Goal: Information Seeking & Learning: Learn about a topic

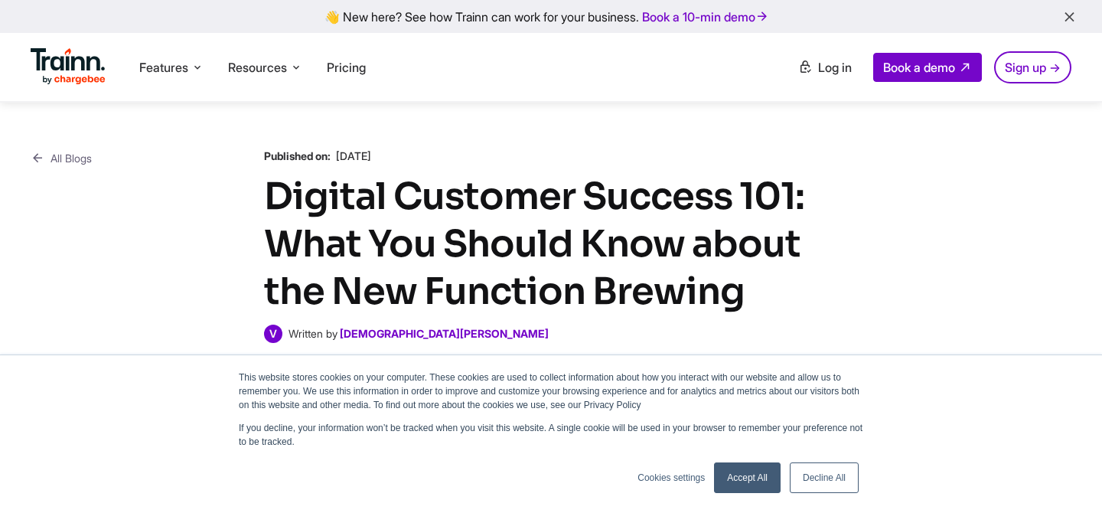
scroll to position [595, 0]
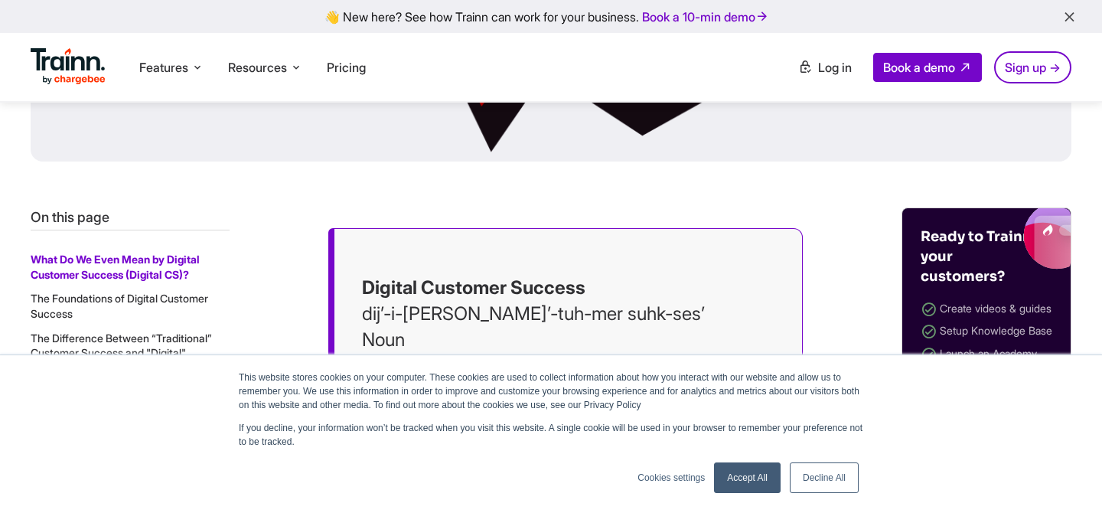
click at [735, 474] on link "Accept All" at bounding box center [747, 477] width 67 height 31
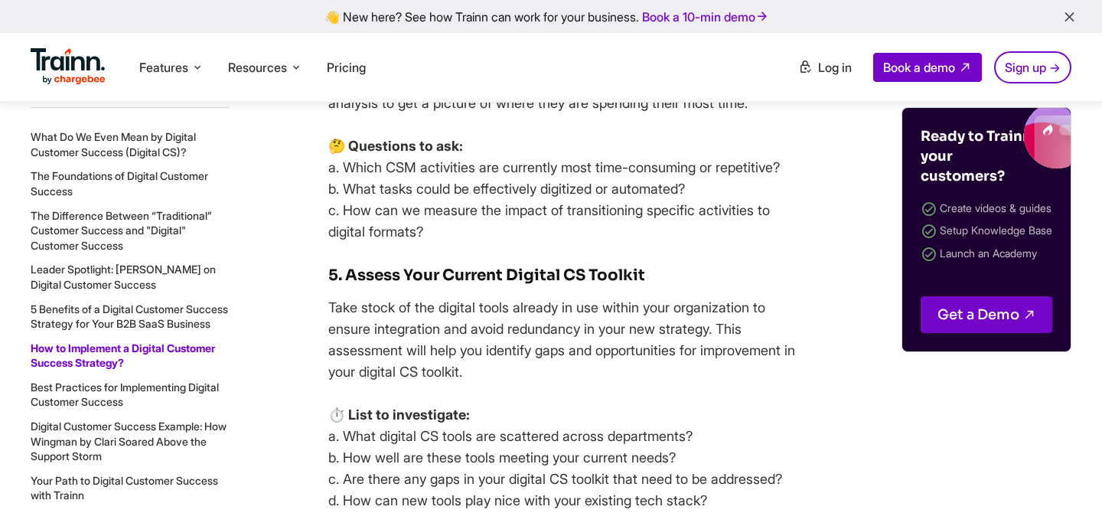
scroll to position [11043, 0]
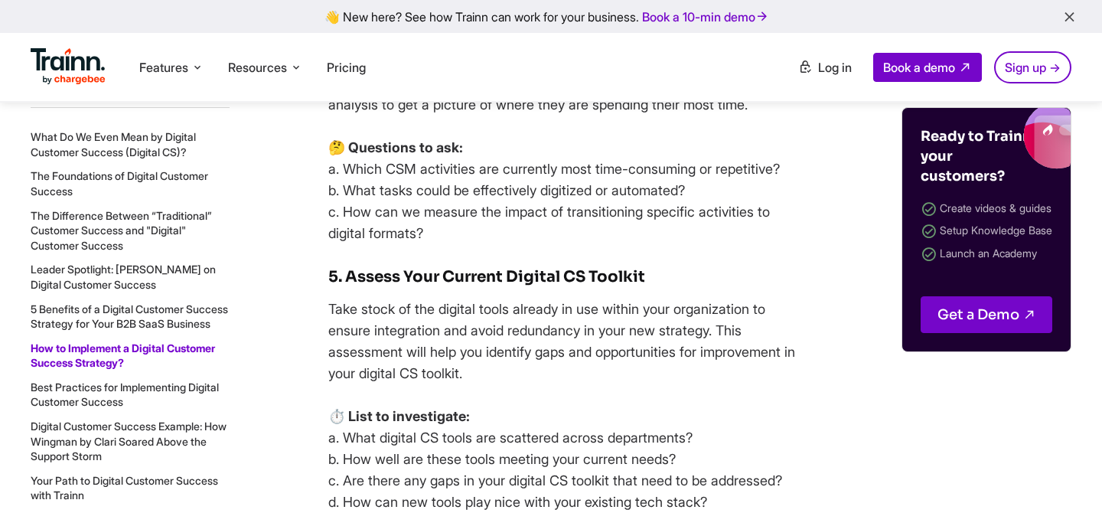
drag, startPoint x: 673, startPoint y: 190, endPoint x: 311, endPoint y: 137, distance: 365.8
copy p "🗺️ Key points to map: a. What are the critical stages in the customer journey? …"
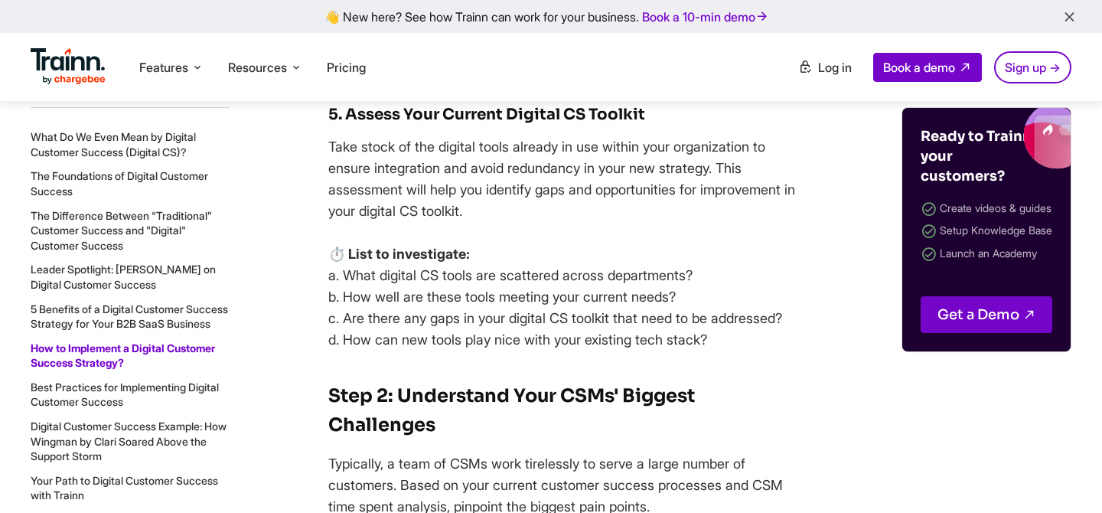
scroll to position [11208, 0]
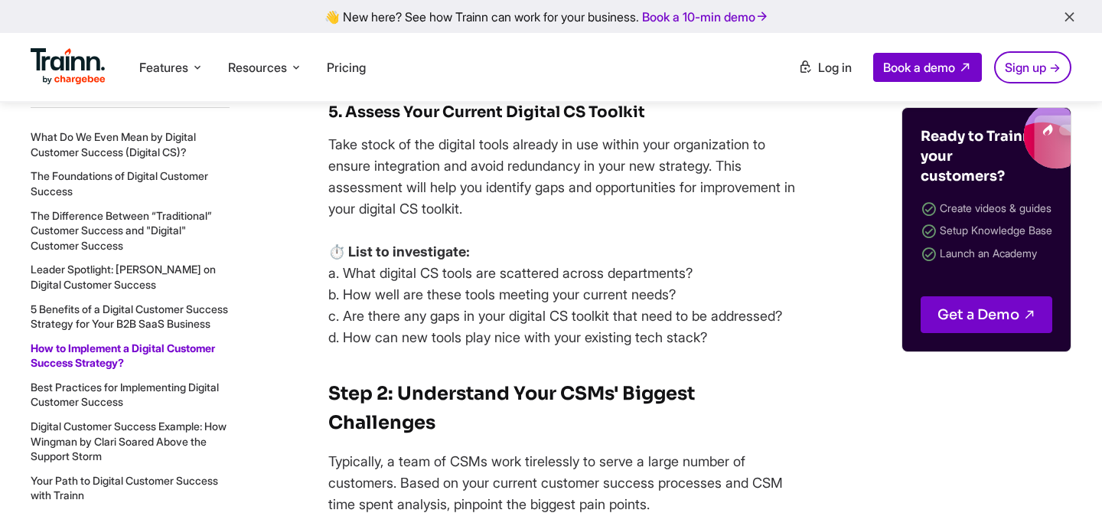
drag, startPoint x: 426, startPoint y: 342, endPoint x: 298, endPoint y: 260, distance: 152.4
copy p "a. Which CSM activities are currently most time-consuming or repetitive? b. Wha…"
drag, startPoint x: 432, startPoint y: 351, endPoint x: 294, endPoint y: 234, distance: 180.3
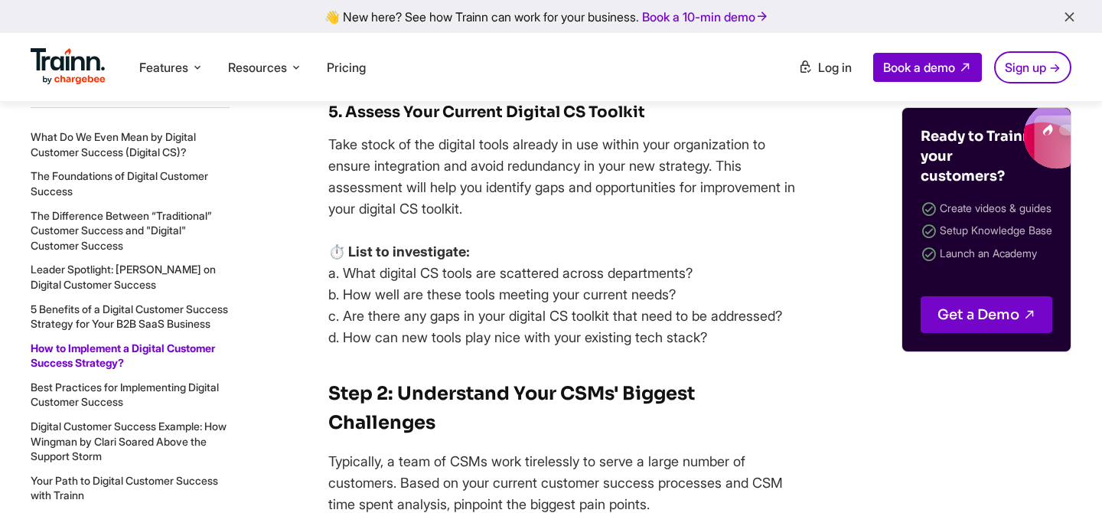
copy p "🤔 Questions to ask: a. Which CSM activities are currently most time-consuming o…"
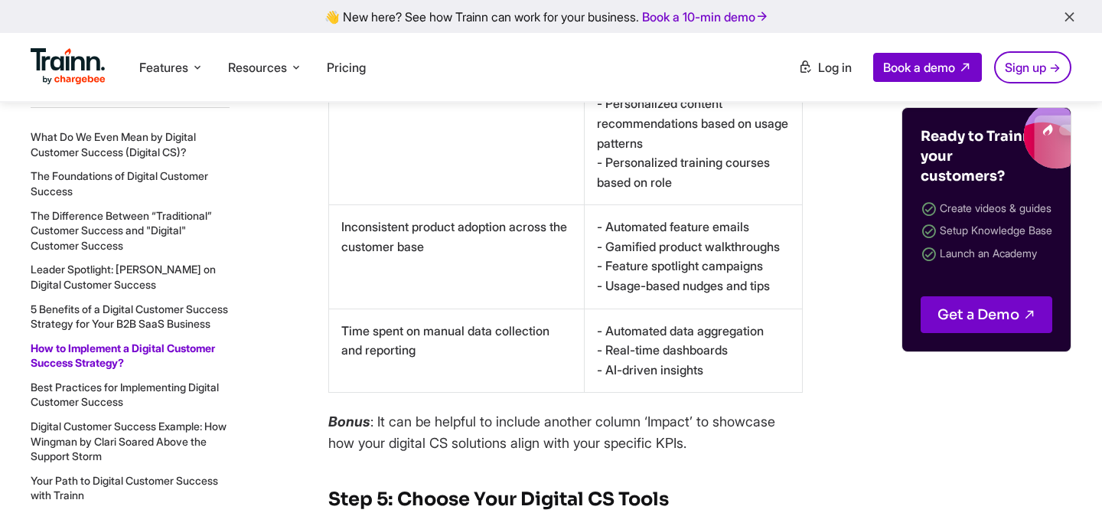
scroll to position [13497, 0]
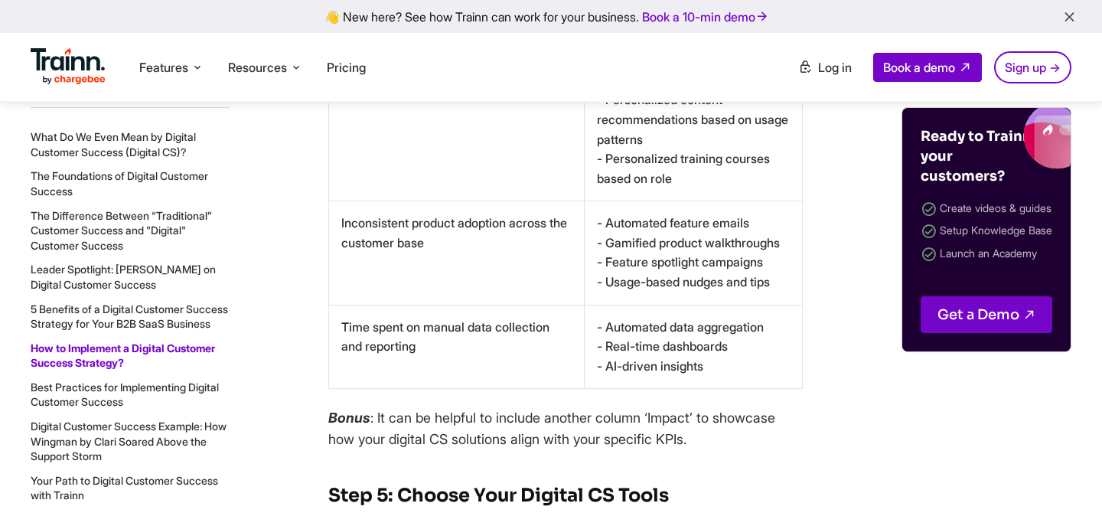
drag, startPoint x: 675, startPoint y: 233, endPoint x: 601, endPoint y: 219, distance: 75.6
copy td "Predictive analytics for churn prevention"
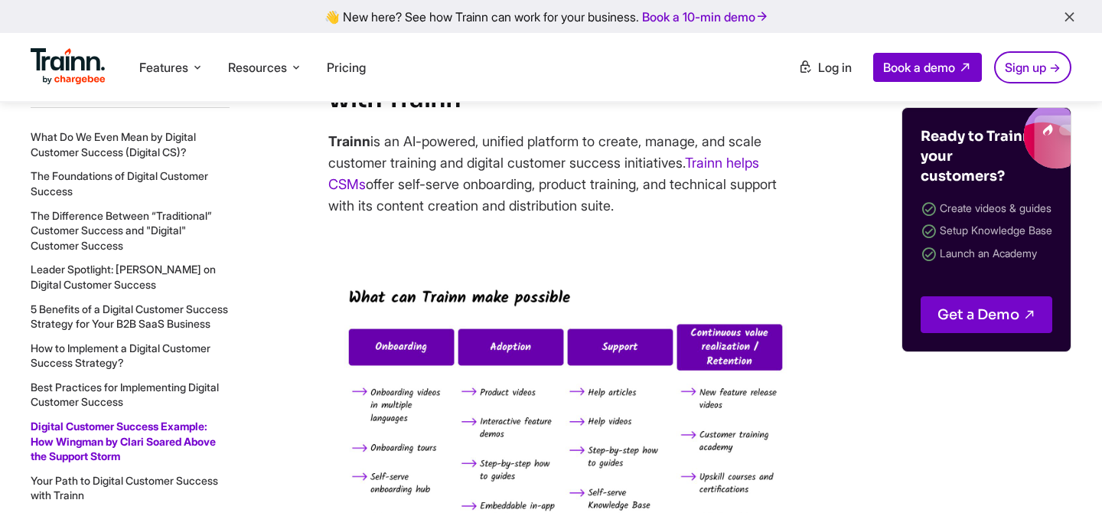
scroll to position [16766, 0]
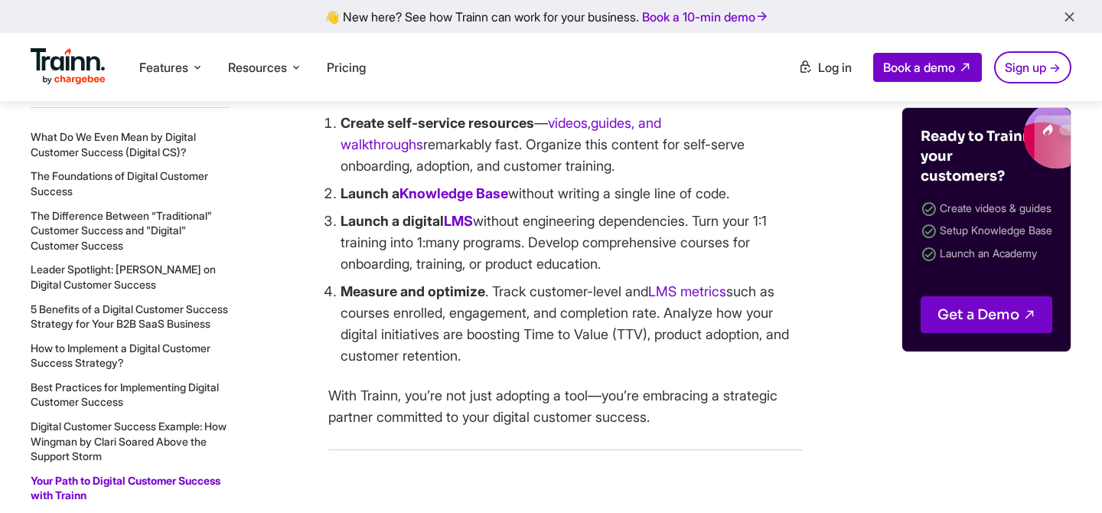
scroll to position [17339, 0]
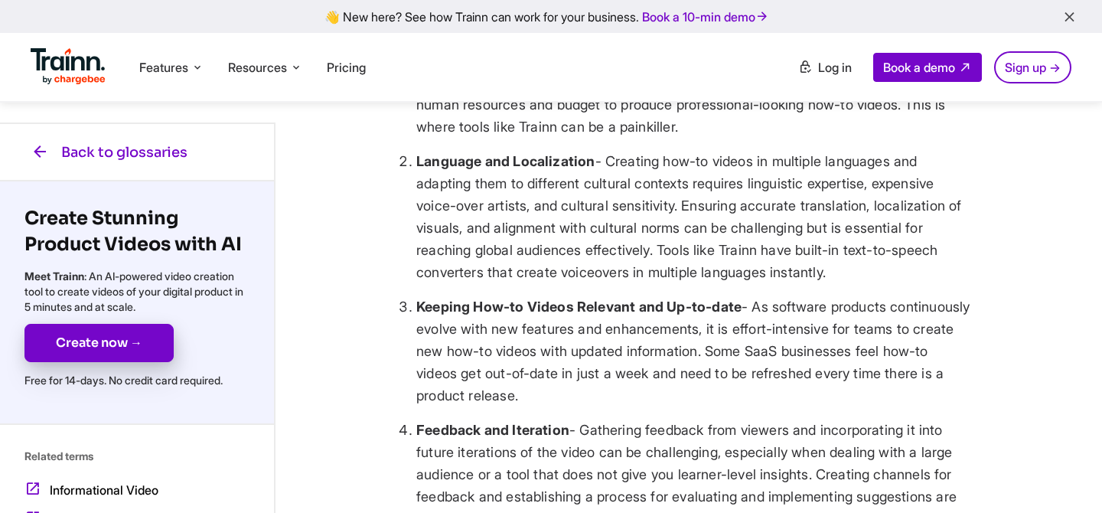
scroll to position [1639, 0]
